Goal: Information Seeking & Learning: Check status

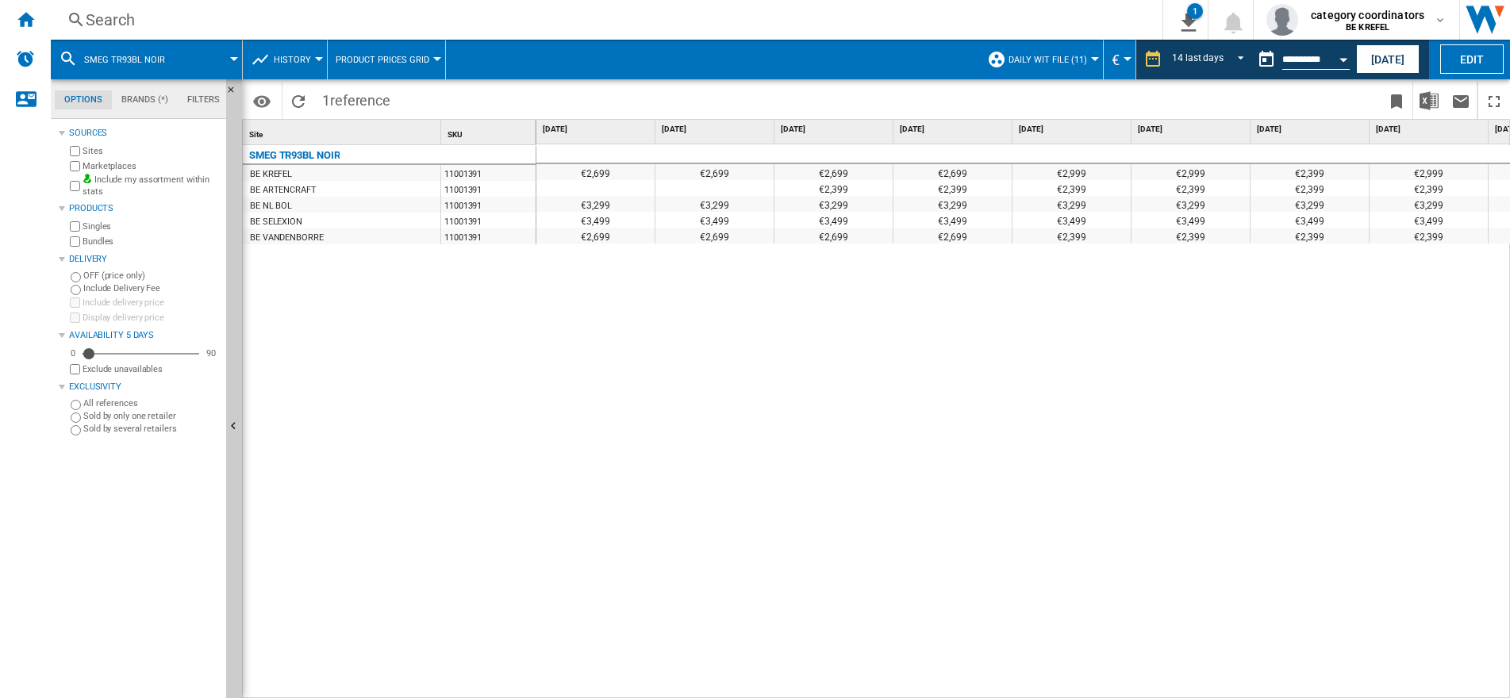
click at [129, 21] on div "Search" at bounding box center [603, 20] width 1035 height 22
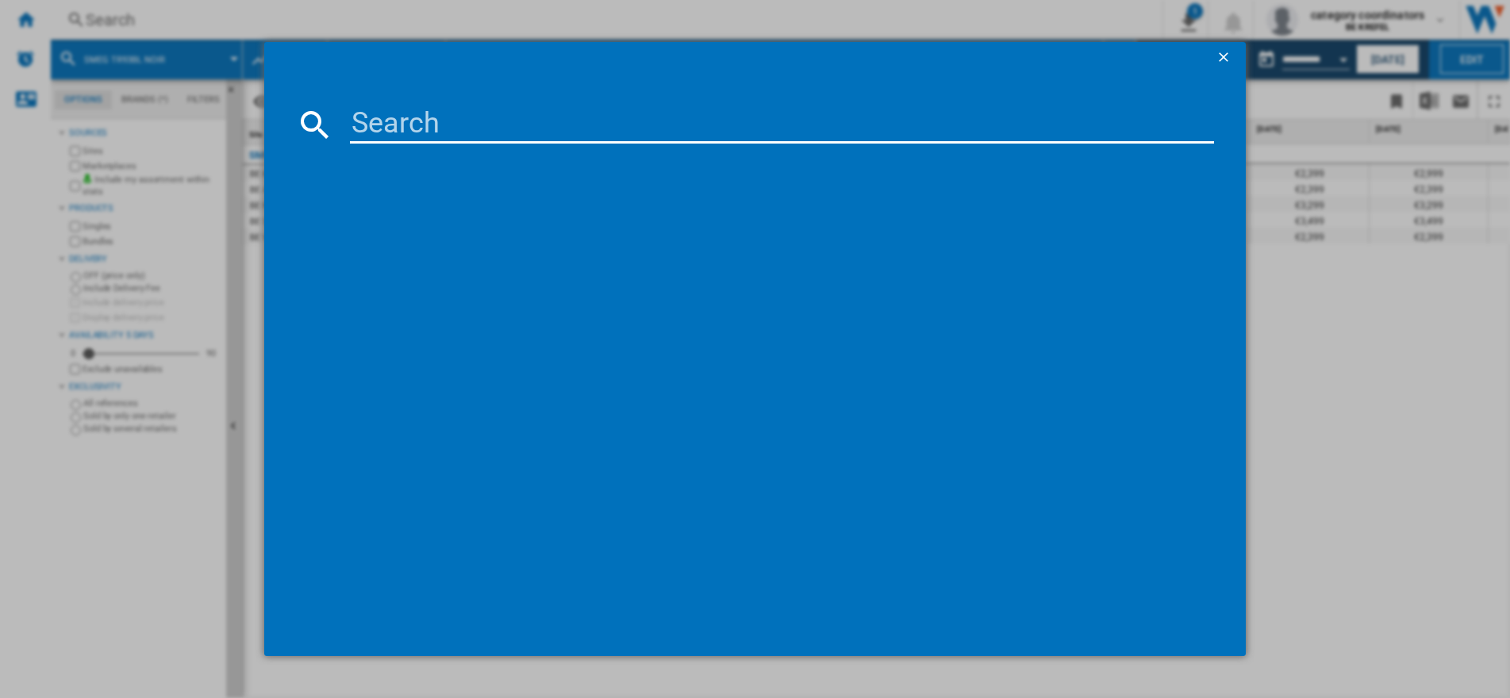
click at [385, 116] on input at bounding box center [782, 125] width 864 height 38
type input "11001224"
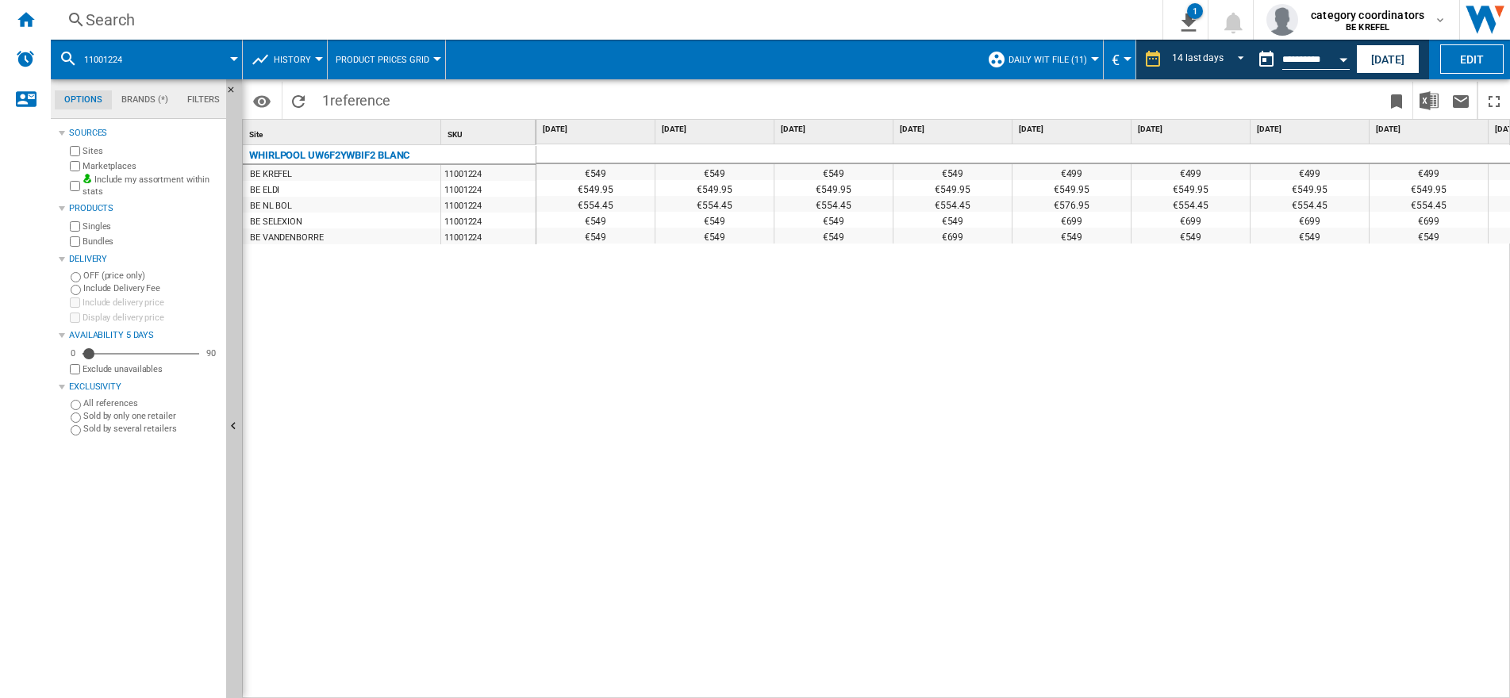
click at [170, 24] on div "Search" at bounding box center [603, 20] width 1035 height 22
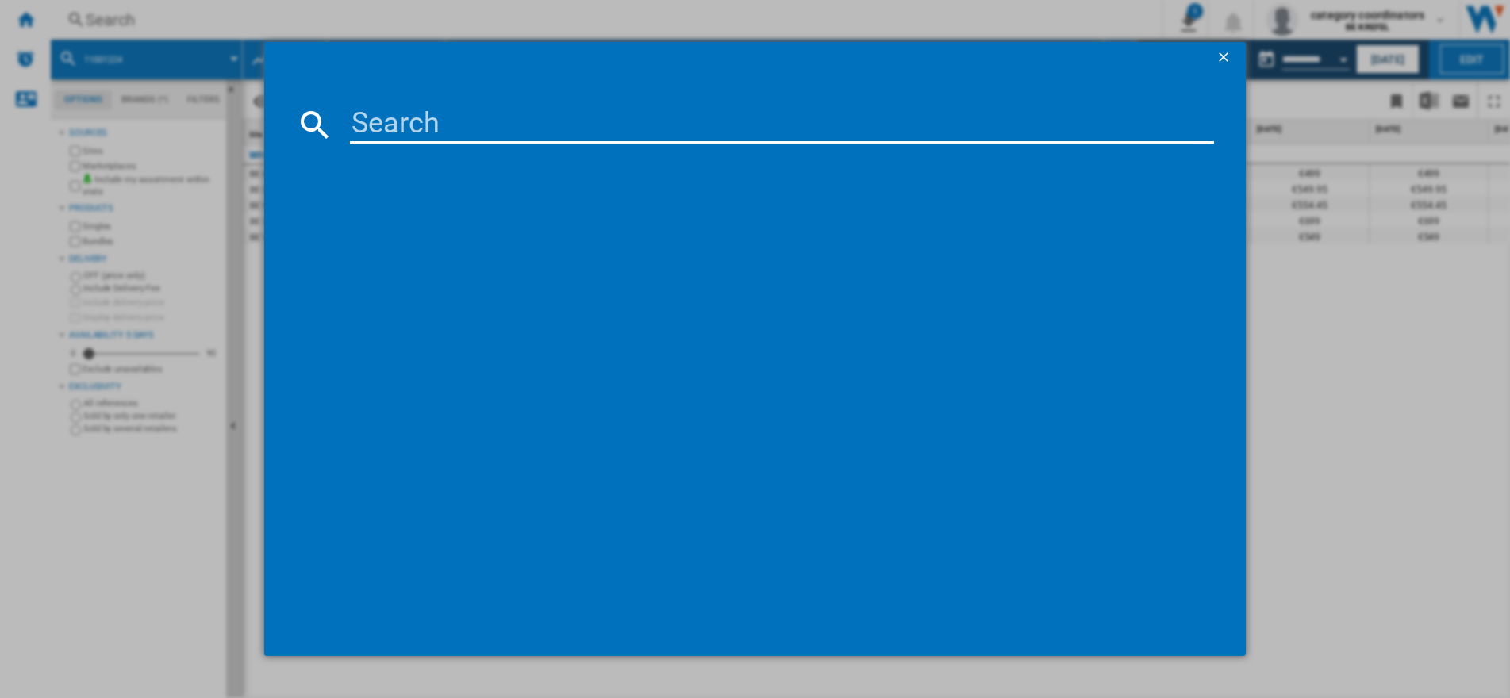
click at [376, 113] on input at bounding box center [782, 125] width 864 height 38
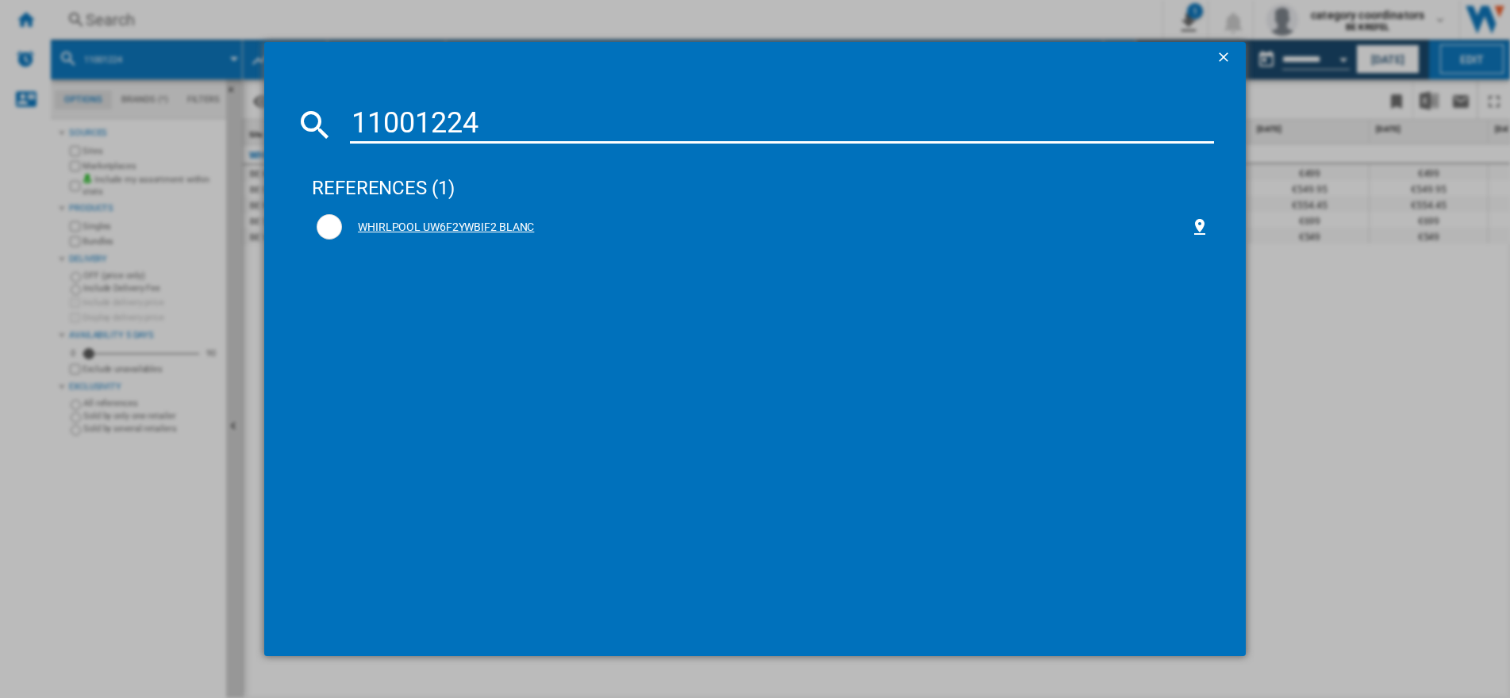
type input "11001224"
click at [485, 224] on div "WHIRLPOOL UW6F2YWBIF2 BLANC" at bounding box center [766, 228] width 848 height 16
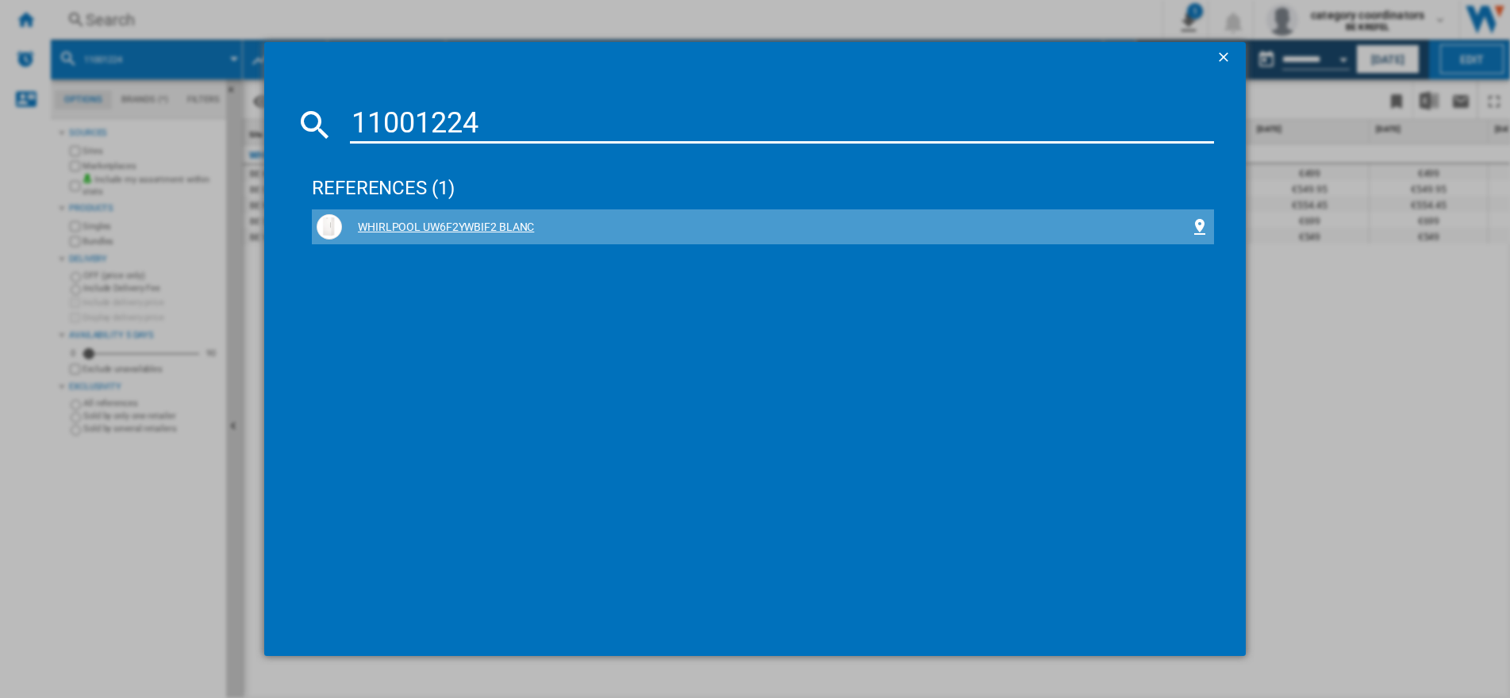
click at [472, 224] on div "WHIRLPOOL UW6F2YWBIF2 BLANC" at bounding box center [766, 228] width 848 height 16
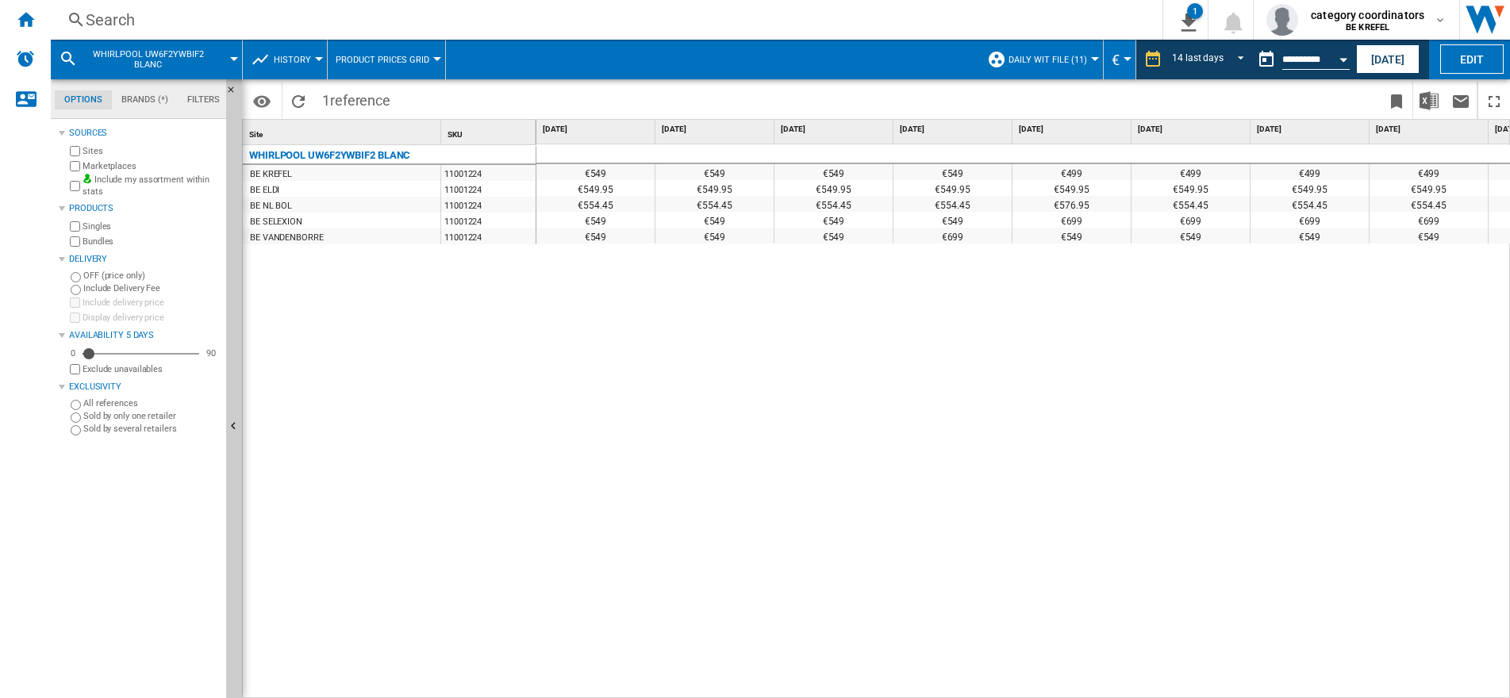
click at [1196, 367] on div "€549 €549 €549 €549 €499 €499 €499 €499 €499 €499 €499 €499 €499 €499 €499 €549…" at bounding box center [1023, 421] width 974 height 555
click at [1227, 427] on div "€549 €549 €549 €549 €499 €499 €499 €499 €499 €499 €499 €499 €499 €499 €499 €549…" at bounding box center [1023, 421] width 974 height 555
